Goal: Check status: Check status

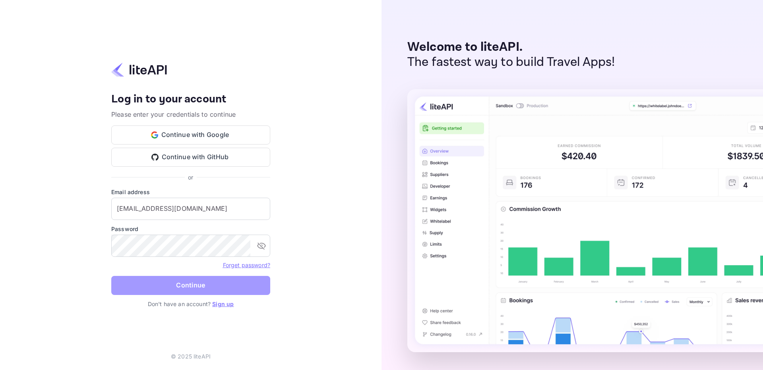
click at [208, 282] on button "Continue" at bounding box center [190, 285] width 159 height 19
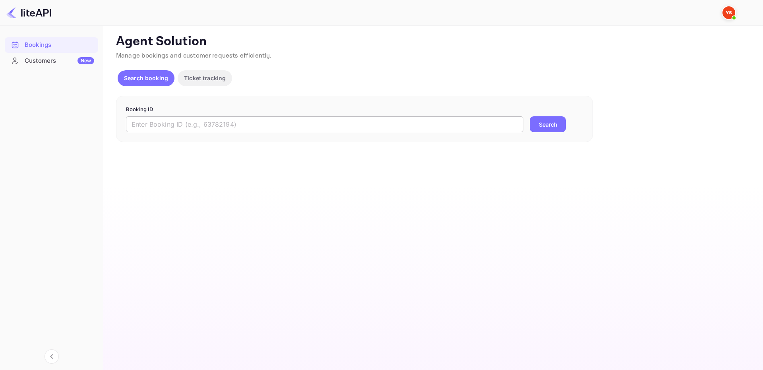
click at [414, 126] on input "text" at bounding box center [324, 124] width 397 height 16
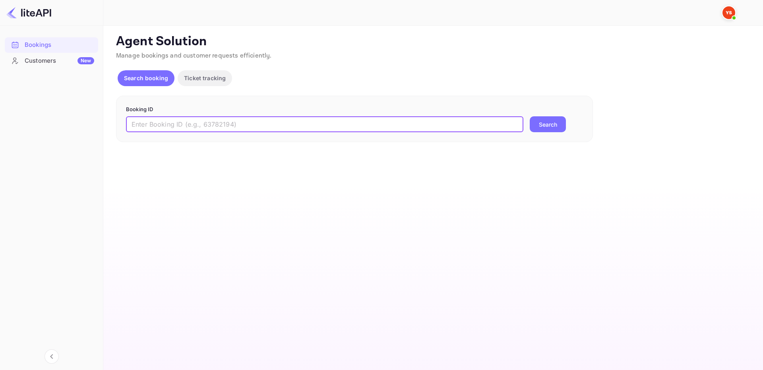
paste input "8155575"
type input "8155575"
click at [549, 126] on button "Search" at bounding box center [548, 124] width 36 height 16
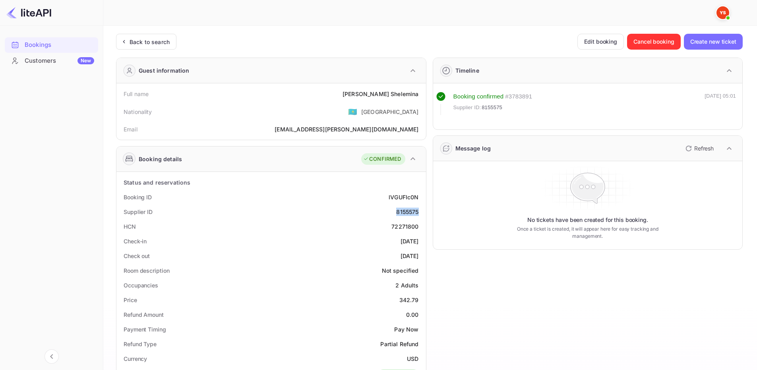
drag, startPoint x: 394, startPoint y: 213, endPoint x: 422, endPoint y: 214, distance: 27.8
click at [422, 214] on div "Supplier ID 8155575" at bounding box center [271, 212] width 303 height 15
copy div "8155575"
drag, startPoint x: 376, startPoint y: 93, endPoint x: 426, endPoint y: 99, distance: 50.3
click at [426, 99] on div "Full name [PERSON_NAME] Nationality 🇰🇿 [DEMOGRAPHIC_DATA] Email [EMAIL_ADDRESS]…" at bounding box center [271, 111] width 310 height 56
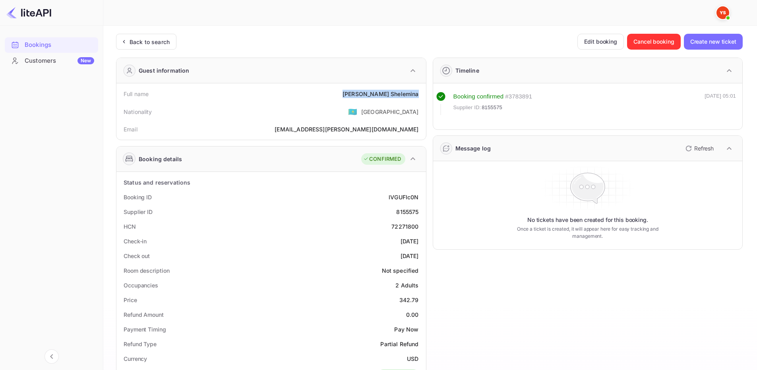
copy div "[PERSON_NAME]"
drag, startPoint x: 401, startPoint y: 301, endPoint x: 424, endPoint y: 301, distance: 23.1
copy div "342.79"
